Goal: Information Seeking & Learning: Understand process/instructions

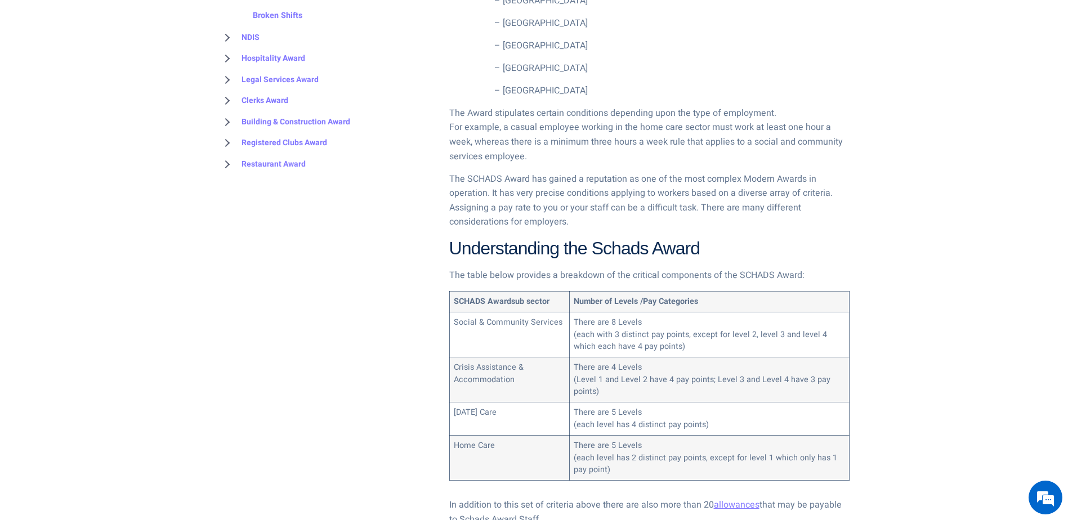
scroll to position [788, 0]
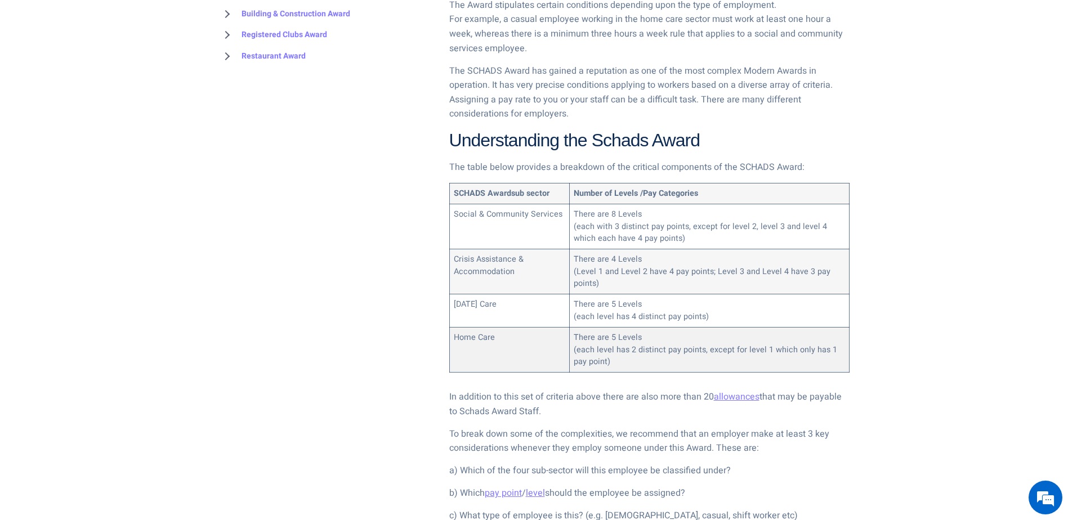
click at [466, 336] on td "Home Care" at bounding box center [509, 349] width 120 height 45
click at [629, 345] on td "There are 5 Levels (each level has 2 distinct pay points, except for level 1 wh…" at bounding box center [709, 349] width 279 height 45
click at [628, 345] on td "There are 5 Levels (each level has 2 distinct pay points, except for level 1 wh…" at bounding box center [709, 349] width 279 height 45
